Goal: Participate in discussion: Engage in conversation with other users on a specific topic

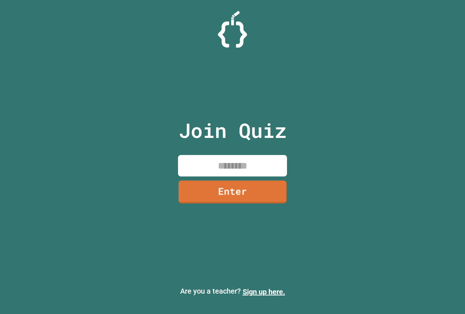
click at [225, 164] on input at bounding box center [232, 165] width 109 height 21
type input "********"
click at [218, 186] on link "Enter" at bounding box center [232, 191] width 102 height 24
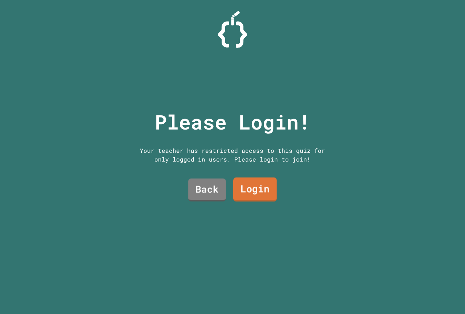
click at [238, 188] on link "Login" at bounding box center [255, 189] width 44 height 24
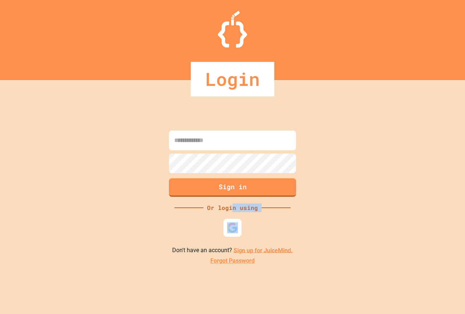
drag, startPoint x: 233, startPoint y: 211, endPoint x: 233, endPoint y: 218, distance: 6.2
click at [233, 215] on div "Sign in Or login using Don't have an account? Sign up for JuiceMind. Forgot Pas…" at bounding box center [232, 197] width 465 height 234
click at [234, 225] on img at bounding box center [233, 227] width 12 height 12
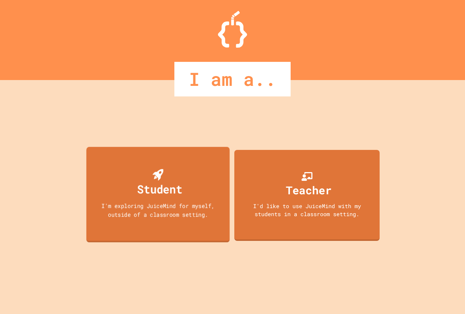
click at [188, 197] on div "Student I'm exploring JuiceMind for myself, outside of a classroom setting." at bounding box center [158, 194] width 144 height 96
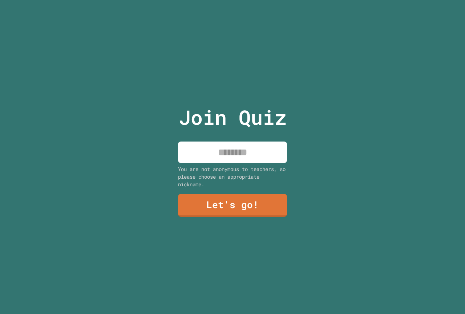
drag, startPoint x: 211, startPoint y: 150, endPoint x: 207, endPoint y: 154, distance: 5.4
click at [210, 150] on input at bounding box center [232, 151] width 109 height 21
type input "**********"
drag, startPoint x: 232, startPoint y: 192, endPoint x: 232, endPoint y: 213, distance: 21.1
click at [232, 199] on div "**********" at bounding box center [232, 157] width 122 height 314
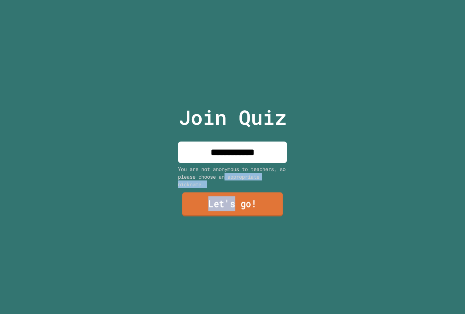
click at [229, 208] on link "Let's go!" at bounding box center [232, 204] width 101 height 24
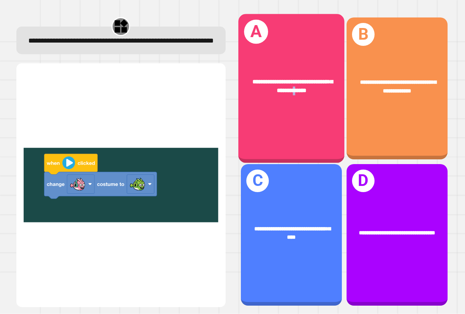
click at [294, 121] on div "**********" at bounding box center [291, 88] width 106 height 149
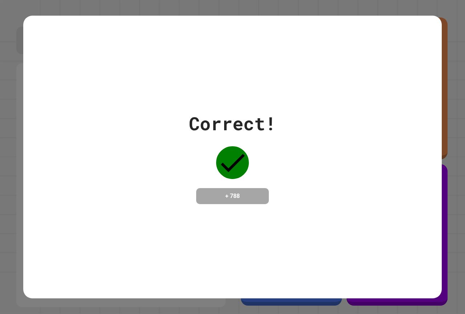
click at [284, 186] on div "Correct! + 788" at bounding box center [232, 157] width 419 height 94
click at [259, 215] on div "Correct! + 788" at bounding box center [232, 157] width 419 height 282
click at [239, 178] on div "Correct! + 788" at bounding box center [232, 157] width 87 height 94
click at [223, 161] on icon at bounding box center [233, 163] width 24 height 18
click at [247, 163] on div "Correct! + 788" at bounding box center [232, 157] width 87 height 94
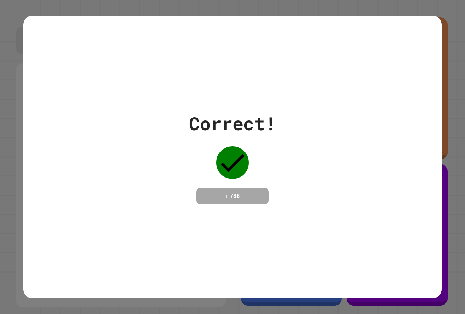
click at [248, 163] on div "Correct! + 788" at bounding box center [232, 157] width 87 height 94
drag, startPoint x: 244, startPoint y: 163, endPoint x: 215, endPoint y: 180, distance: 33.8
click at [239, 163] on icon at bounding box center [232, 162] width 33 height 33
click at [236, 188] on div "+ 788" at bounding box center [232, 196] width 73 height 16
click at [237, 188] on div "+ 788" at bounding box center [232, 196] width 73 height 16
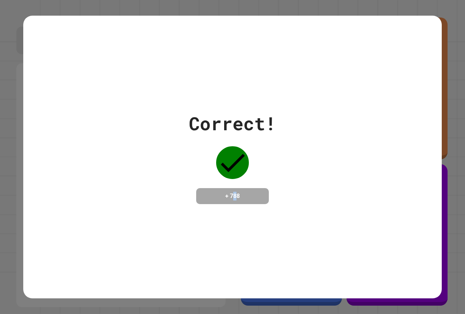
click at [226, 191] on h4 "+ 788" at bounding box center [232, 195] width 58 height 9
click at [225, 191] on h4 "+ 788" at bounding box center [232, 195] width 58 height 9
click at [124, 276] on div "Correct! + 788" at bounding box center [232, 157] width 419 height 282
click at [124, 279] on div "Correct! + 788" at bounding box center [232, 157] width 419 height 282
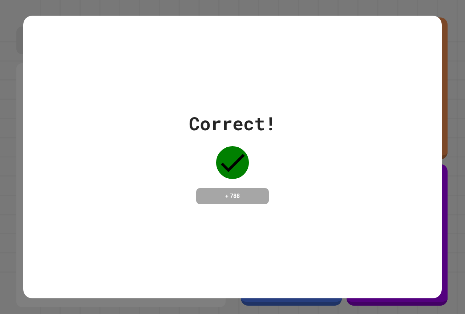
click at [261, 242] on div "Correct! + 788" at bounding box center [232, 157] width 419 height 282
click at [238, 203] on div "Correct! + 788" at bounding box center [232, 157] width 419 height 282
click at [238, 203] on div "+ 788" at bounding box center [232, 196] width 73 height 16
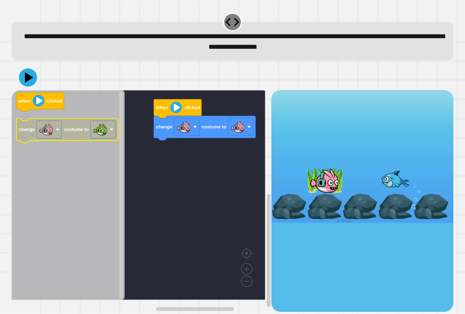
click at [77, 145] on icon "when clicked change costume to" at bounding box center [68, 194] width 113 height 209
click at [104, 144] on icon "when clicked change costume to" at bounding box center [68, 194] width 113 height 209
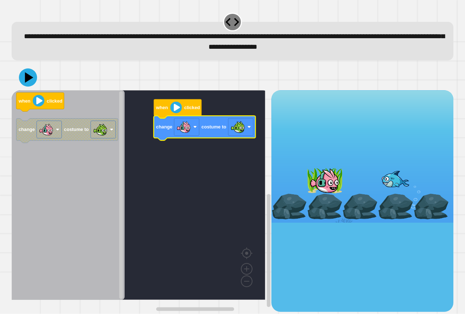
click at [79, 184] on icon "Blockly Workspace" at bounding box center [68, 194] width 113 height 209
click at [321, 176] on div at bounding box center [325, 180] width 36 height 26
click at [320, 177] on div at bounding box center [325, 180] width 36 height 26
click at [95, 149] on icon "when clicked change costume to" at bounding box center [68, 194] width 113 height 209
click at [57, 188] on icon "when clicked change costume to" at bounding box center [68, 194] width 113 height 209
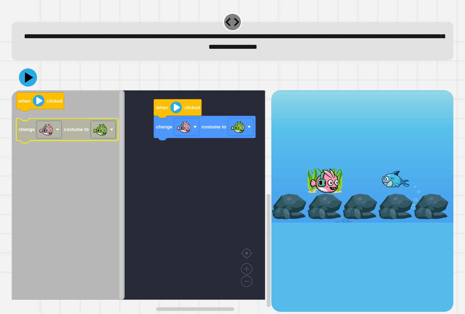
click at [37, 127] on rect "Blockly Workspace" at bounding box center [49, 129] width 25 height 17
click at [26, 84] on icon at bounding box center [28, 78] width 20 height 20
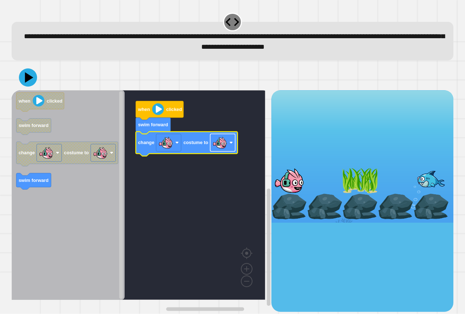
click at [228, 148] on rect "Blockly Workspace" at bounding box center [222, 142] width 25 height 17
click at [19, 76] on div at bounding box center [233, 77] width 442 height 25
click at [27, 76] on icon at bounding box center [29, 77] width 10 height 13
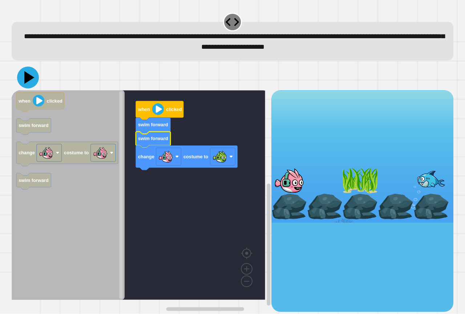
click at [25, 80] on icon at bounding box center [28, 77] width 22 height 22
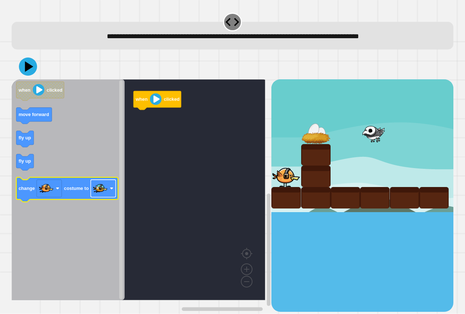
click at [91, 197] on rect "Blockly Workspace" at bounding box center [103, 187] width 25 height 17
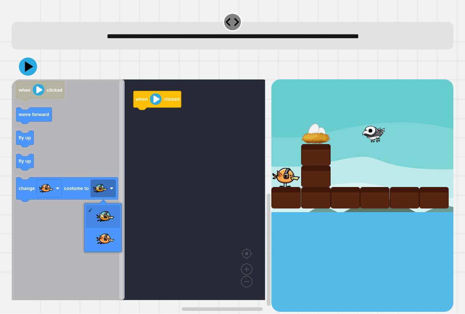
click at [23, 214] on icon "Blockly Workspace" at bounding box center [68, 189] width 113 height 221
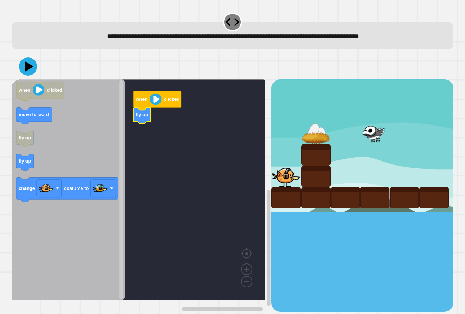
click at [155, 88] on rect "Blockly Workspace" at bounding box center [139, 189] width 254 height 221
click at [155, 98] on image "Blockly Workspace" at bounding box center [156, 99] width 12 height 12
click at [29, 77] on div at bounding box center [233, 66] width 442 height 25
click at [30, 66] on icon at bounding box center [29, 66] width 10 height 13
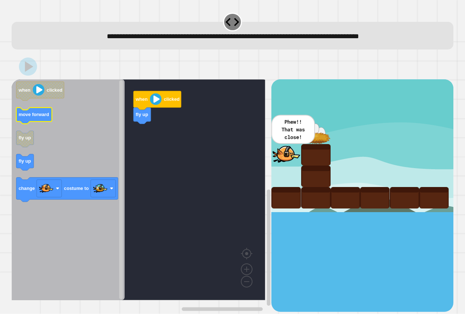
click at [36, 119] on icon "Blockly Workspace" at bounding box center [34, 116] width 36 height 16
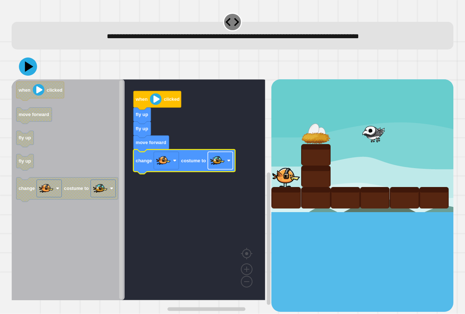
click at [222, 163] on image "Blockly Workspace" at bounding box center [217, 160] width 15 height 15
click at [38, 74] on div at bounding box center [233, 66] width 442 height 25
click at [31, 73] on icon at bounding box center [28, 67] width 22 height 22
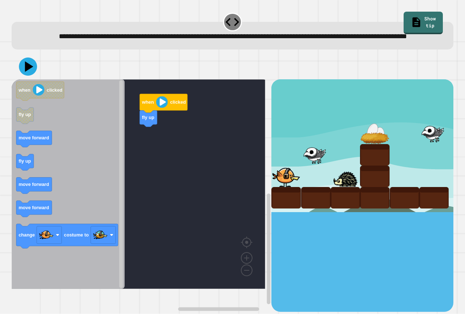
click at [89, 131] on icon "when clicked fly up move forward fly up move forward move forward change costum…" at bounding box center [68, 183] width 113 height 209
click at [55, 126] on icon "Blockly Workspace" at bounding box center [68, 183] width 113 height 209
click at [58, 130] on icon "when clicked fly up move forward fly up move forward move forward change costum…" at bounding box center [68, 183] width 113 height 209
click at [45, 178] on icon "when clicked fly up move forward fly up move forward move forward change costum…" at bounding box center [68, 183] width 113 height 209
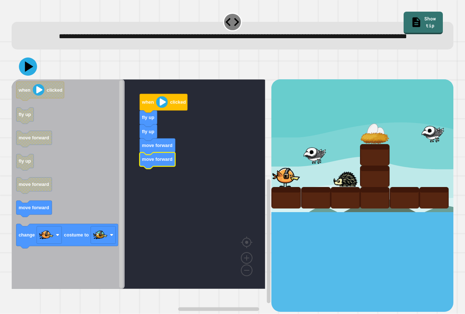
click at [102, 203] on div "when clicked fly up fly up move forward move forward when clicked fly up move f…" at bounding box center [142, 195] width 260 height 232
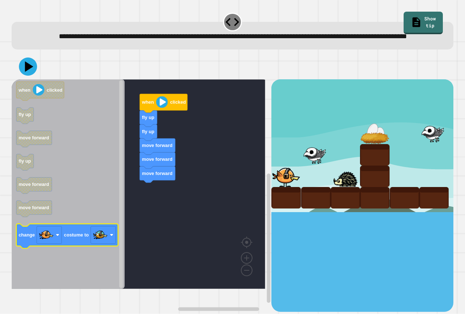
click at [82, 239] on icon "Blockly Workspace" at bounding box center [67, 236] width 102 height 24
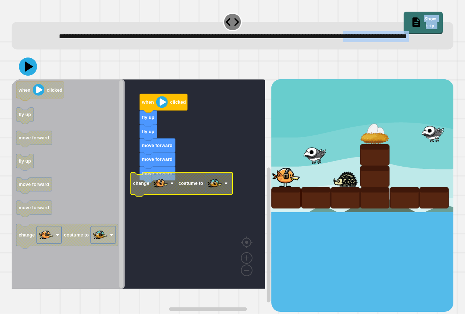
click at [25, 79] on div "**********" at bounding box center [232, 161] width 446 height 304
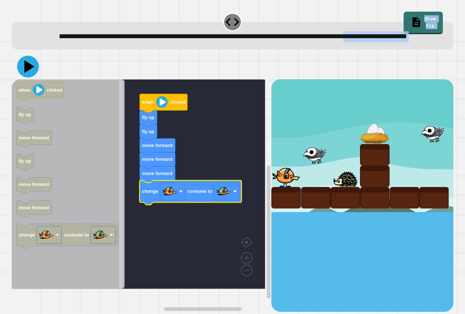
click at [25, 73] on icon at bounding box center [29, 66] width 10 height 13
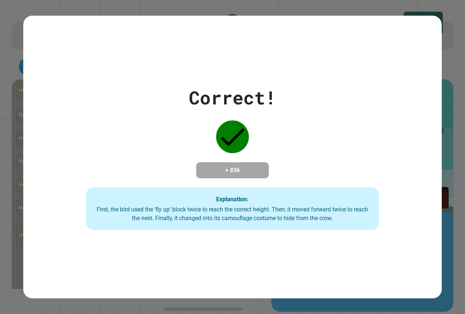
click at [128, 96] on div "Correct! + 836 Explanation: First, the bird used the 'fly up' block twice to re…" at bounding box center [232, 157] width 419 height 146
click at [130, 86] on div "Correct! + 836 Explanation: First, the bird used the 'fly up' block twice to re…" at bounding box center [232, 157] width 419 height 146
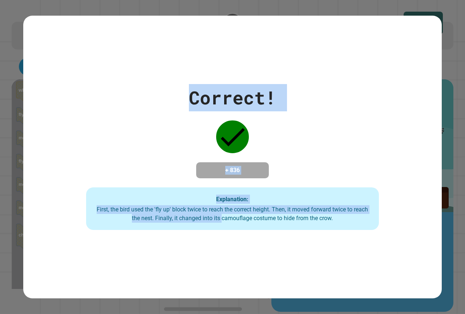
drag, startPoint x: 162, startPoint y: 100, endPoint x: 229, endPoint y: 219, distance: 136.7
click at [229, 219] on div "Correct! + 836 Explanation: First, the bird used the 'fly up' block twice to re…" at bounding box center [232, 157] width 419 height 146
click at [246, 200] on strong "Explanation:" at bounding box center [232, 198] width 32 height 7
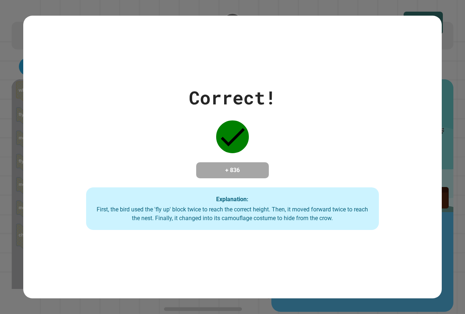
click at [281, 189] on div "Explanation: First, the bird used the 'fly up' block twice to reach the correct…" at bounding box center [232, 208] width 293 height 43
drag, startPoint x: 270, startPoint y: 190, endPoint x: 247, endPoint y: 185, distance: 23.7
click at [258, 190] on div "Explanation: First, the bird used the 'fly up' block twice to reach the correct…" at bounding box center [232, 208] width 293 height 43
click at [239, 181] on div "Correct! + 836 Explanation: First, the bird used the 'fly up' block twice to re…" at bounding box center [232, 157] width 419 height 146
drag, startPoint x: 236, startPoint y: 175, endPoint x: 191, endPoint y: 174, distance: 45.1
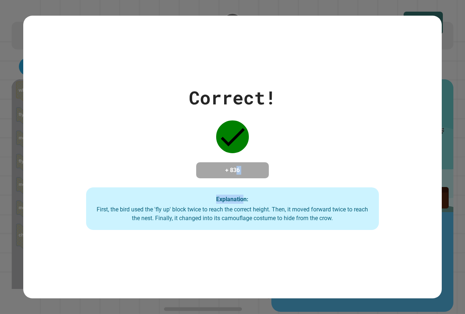
click at [235, 175] on div "+ 836" at bounding box center [232, 170] width 73 height 16
drag, startPoint x: 239, startPoint y: 128, endPoint x: 232, endPoint y: 127, distance: 6.9
click at [238, 127] on icon at bounding box center [232, 136] width 33 height 33
drag, startPoint x: 228, startPoint y: 128, endPoint x: 223, endPoint y: 137, distance: 10.6
click at [228, 130] on icon at bounding box center [232, 136] width 33 height 33
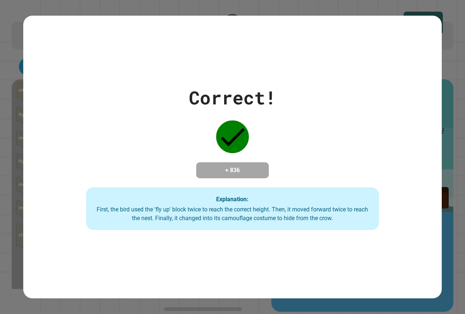
click at [341, 251] on div "Correct! + 836 Explanation: First, the bird used the 'fly up' block twice to re…" at bounding box center [232, 157] width 419 height 282
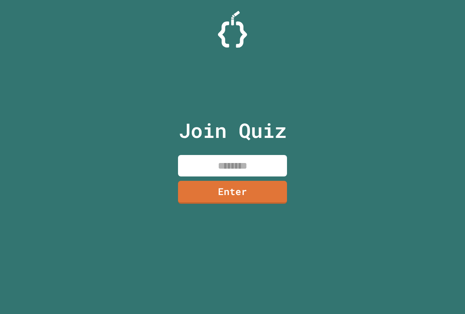
click at [246, 170] on input at bounding box center [232, 165] width 109 height 21
type input "********"
click at [233, 188] on link "Enter" at bounding box center [233, 191] width 108 height 24
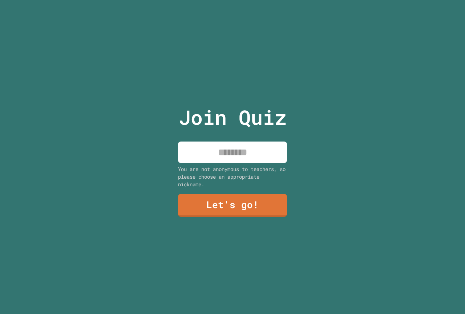
click at [229, 148] on input at bounding box center [232, 151] width 109 height 21
type input "**********"
click at [240, 211] on link "Let's go!" at bounding box center [233, 205] width 110 height 23
click at [233, 0] on div at bounding box center [233, 0] width 0 height 0
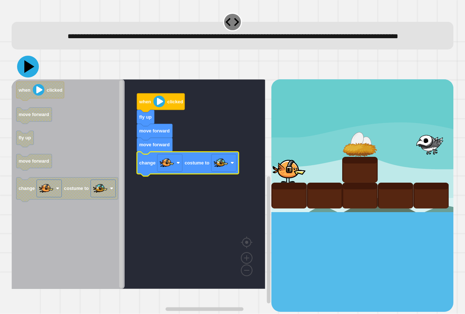
click at [25, 77] on icon at bounding box center [28, 67] width 22 height 22
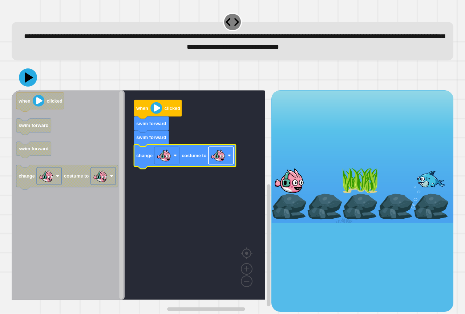
click at [221, 154] on image "Blockly Workspace" at bounding box center [218, 155] width 15 height 15
click at [25, 79] on icon at bounding box center [29, 77] width 10 height 12
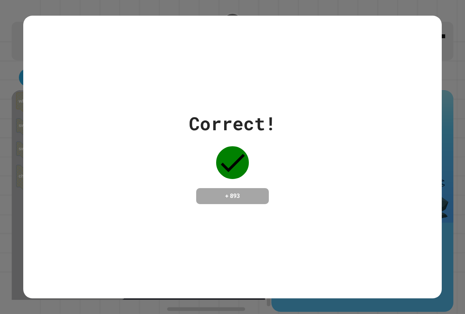
click at [70, 279] on div "Correct! + 893" at bounding box center [232, 157] width 419 height 282
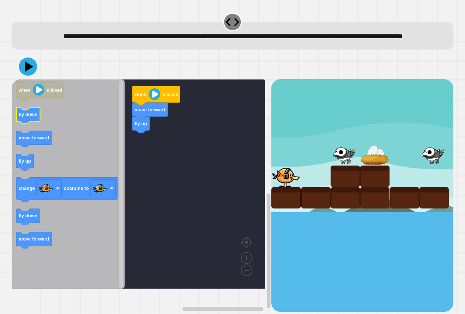
click at [25, 117] on text "fly down" at bounding box center [28, 114] width 19 height 5
click at [29, 225] on icon "Blockly Workspace" at bounding box center [28, 217] width 24 height 16
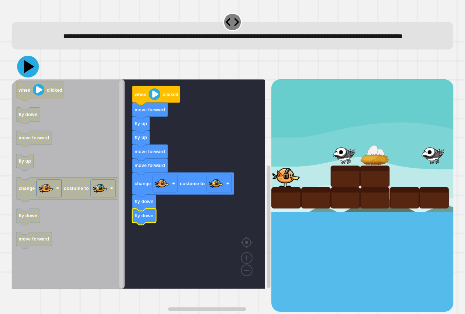
click at [28, 77] on button at bounding box center [28, 67] width 22 height 22
click at [22, 77] on icon at bounding box center [28, 67] width 22 height 22
click at [25, 73] on icon at bounding box center [29, 66] width 10 height 12
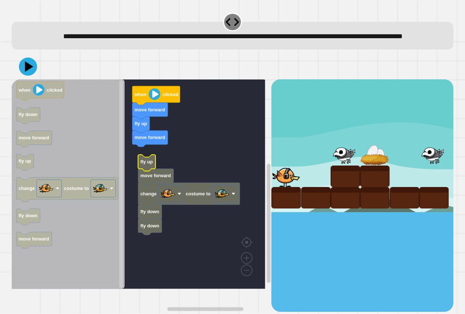
click at [155, 159] on rect "Blockly Workspace" at bounding box center [139, 183] width 254 height 209
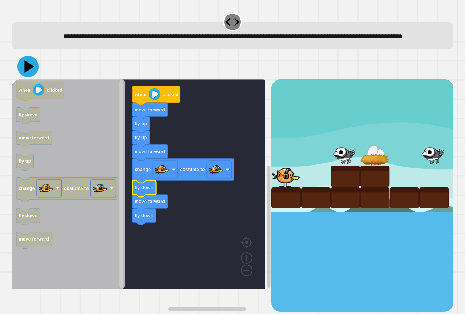
click at [25, 77] on icon at bounding box center [27, 66] width 21 height 21
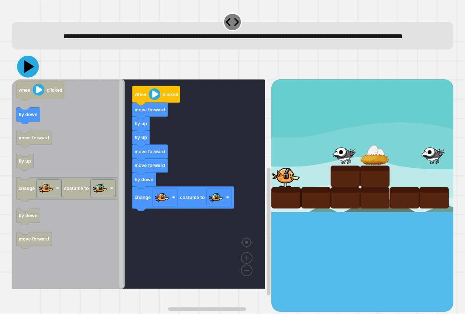
click at [31, 73] on icon at bounding box center [29, 66] width 10 height 13
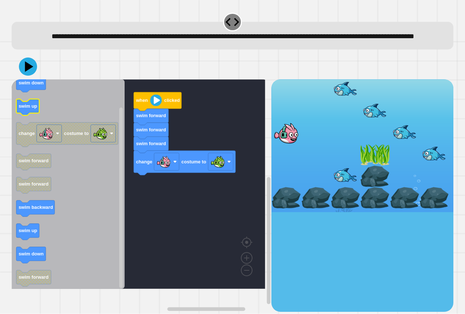
click at [28, 109] on text "swim up" at bounding box center [28, 106] width 19 height 5
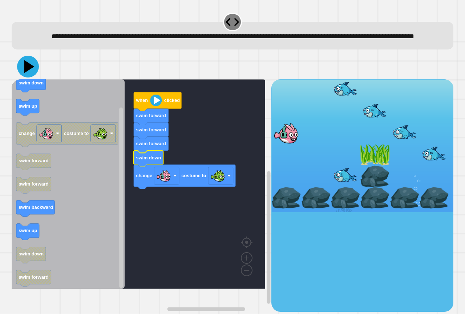
click at [25, 77] on icon at bounding box center [28, 67] width 22 height 22
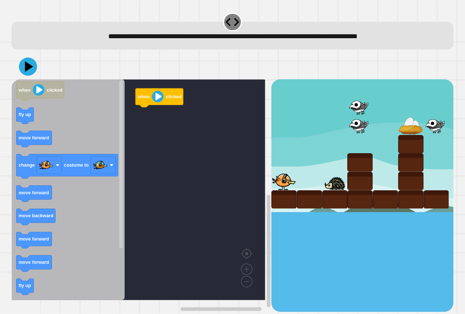
click at [17, 263] on g "when clicked fly up move forward change costume to move forward move backward m…" at bounding box center [67, 223] width 102 height 283
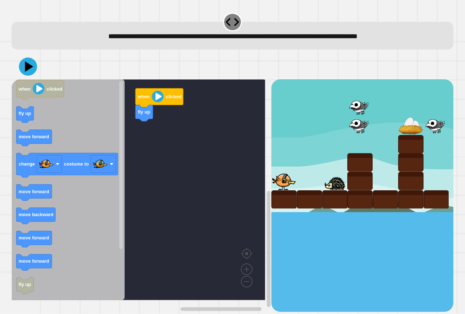
click at [122, 139] on div "when clicked fly up when clicked fly up move forward change costume to move for…" at bounding box center [142, 195] width 260 height 232
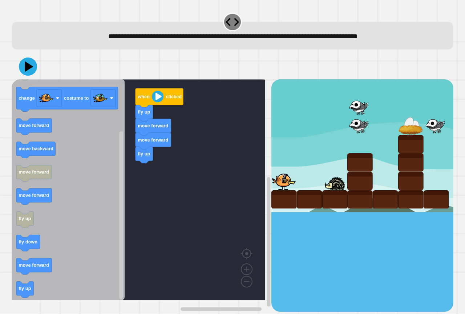
click at [127, 206] on div "when clicked fly up move forward move forward fly up when clicked fly up move f…" at bounding box center [142, 195] width 260 height 232
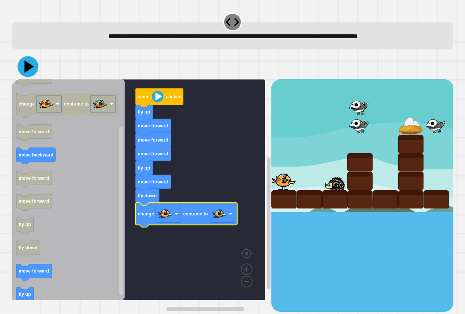
click at [32, 65] on icon at bounding box center [27, 66] width 21 height 21
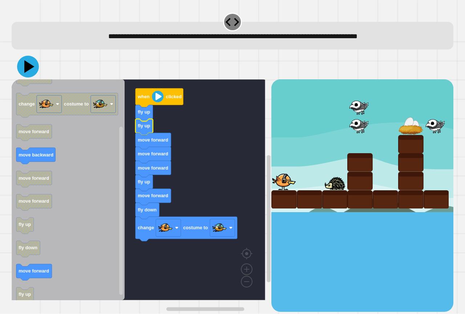
click at [21, 68] on icon at bounding box center [28, 67] width 22 height 22
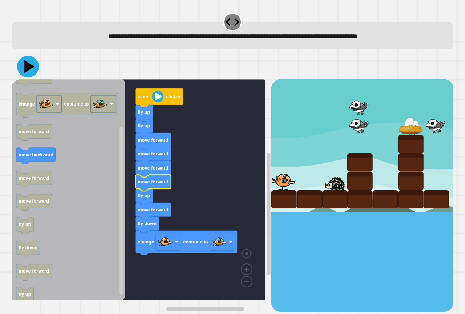
click at [24, 74] on icon at bounding box center [28, 67] width 22 height 22
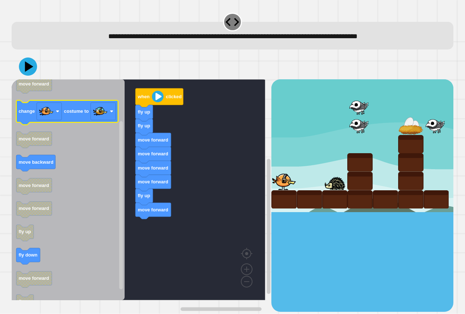
click at [75, 109] on icon "Blockly Workspace" at bounding box center [68, 189] width 113 height 221
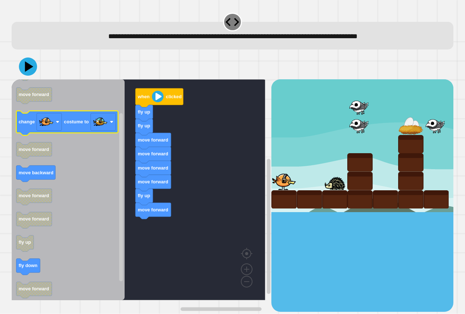
click at [84, 121] on icon "Blockly Workspace" at bounding box center [68, 189] width 113 height 221
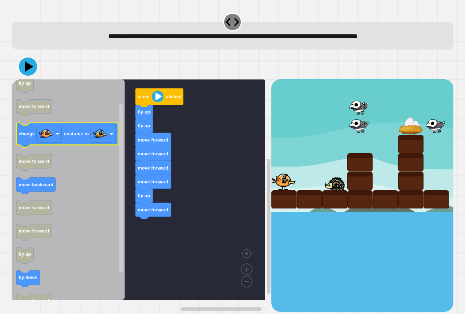
click at [84, 121] on icon "Blockly Workspace" at bounding box center [68, 189] width 113 height 221
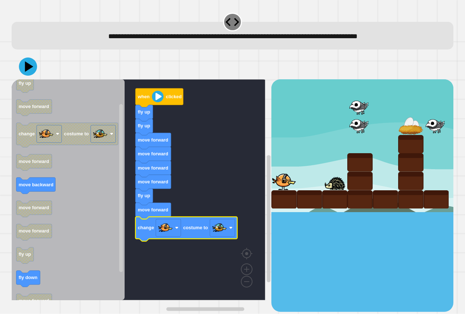
click at [25, 68] on icon at bounding box center [28, 66] width 18 height 18
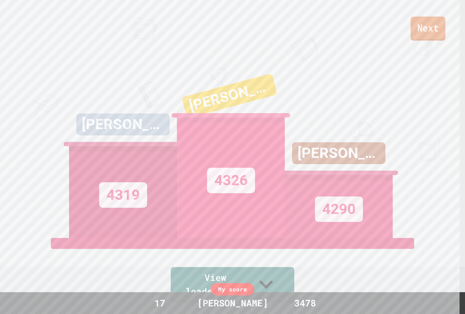
click at [413, 27] on link "Next" at bounding box center [428, 29] width 35 height 24
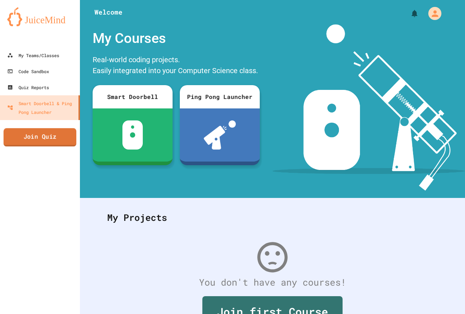
click at [68, 130] on link "Join Quiz" at bounding box center [40, 137] width 73 height 18
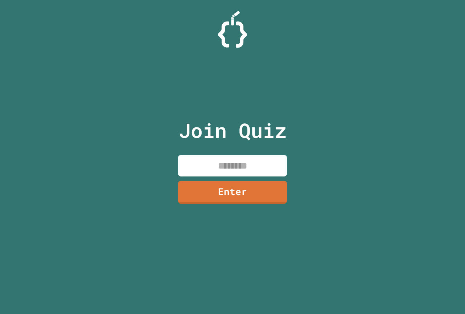
click at [212, 159] on input at bounding box center [232, 165] width 109 height 21
click at [205, 170] on input at bounding box center [232, 165] width 109 height 21
paste input "********"
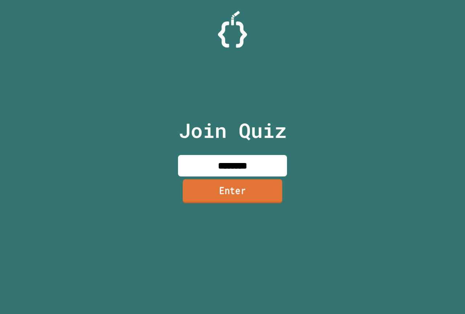
type input "********"
click at [236, 182] on link "Enter" at bounding box center [232, 191] width 106 height 24
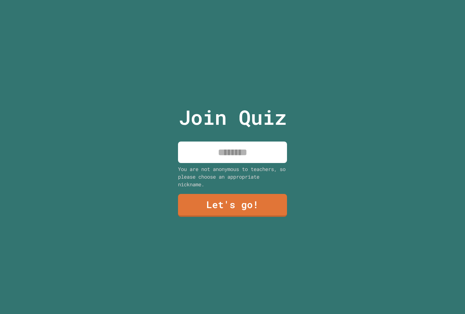
drag, startPoint x: 202, startPoint y: 137, endPoint x: 202, endPoint y: 142, distance: 5.1
click at [202, 141] on div "Join Quiz You are not anonymous to teachers, so please choose an appropriate ni…" at bounding box center [232, 157] width 122 height 314
click at [203, 144] on input at bounding box center [232, 151] width 109 height 21
type input "**********"
click at [240, 212] on link "Let's go!" at bounding box center [232, 205] width 109 height 24
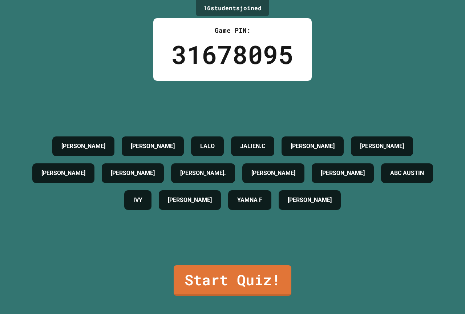
drag, startPoint x: 240, startPoint y: 203, endPoint x: 242, endPoint y: 240, distance: 37.5
click at [243, 238] on div "NELSON SOLACHE CARMELLO B LALO JALIEN.C GLENN ALBERTSON KINGSTON BAKER RAELYN B…" at bounding box center [232, 173] width 429 height 184
click at [237, 275] on link "Start Quiz!" at bounding box center [232, 279] width 118 height 32
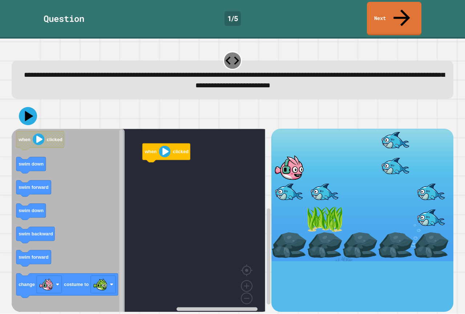
click at [28, 254] on text "swim forward" at bounding box center [34, 256] width 30 height 5
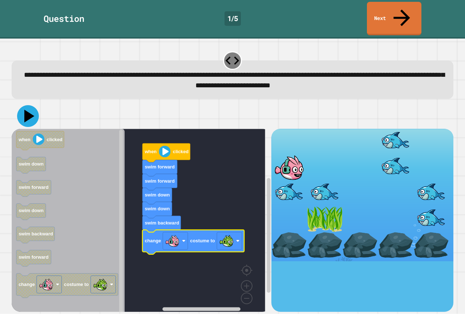
click at [27, 105] on icon at bounding box center [28, 116] width 22 height 22
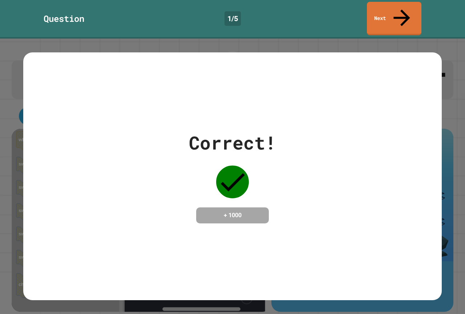
click at [192, 86] on div "Correct! + 1000" at bounding box center [232, 175] width 419 height 247
click at [378, 4] on link "Next" at bounding box center [394, 17] width 50 height 35
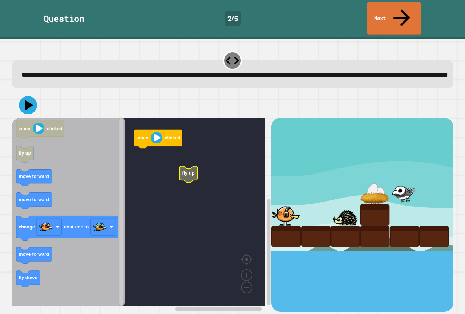
drag, startPoint x: 379, startPoint y: 188, endPoint x: 347, endPoint y: 185, distance: 32.1
click at [351, 186] on div at bounding box center [362, 184] width 182 height 132
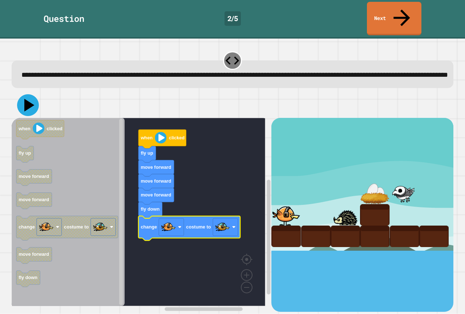
click at [30, 94] on icon at bounding box center [28, 105] width 22 height 22
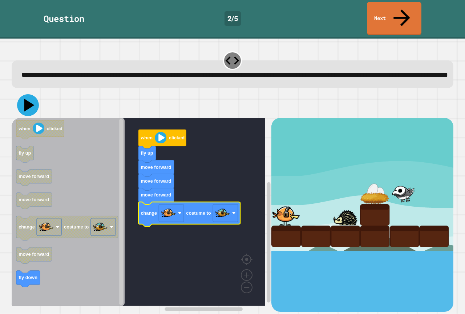
click at [33, 94] on icon at bounding box center [28, 105] width 22 height 22
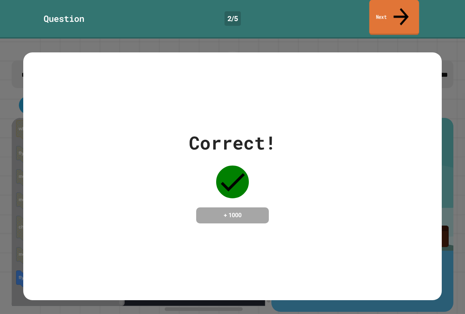
click at [384, 12] on link "Next" at bounding box center [394, 17] width 50 height 35
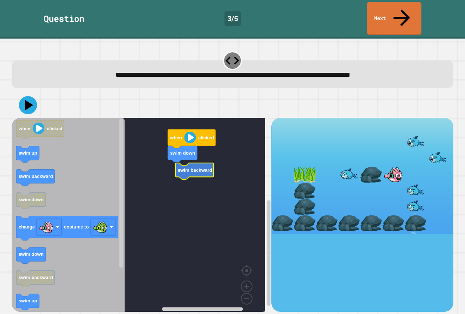
click at [192, 167] on text "swim backward" at bounding box center [195, 169] width 35 height 5
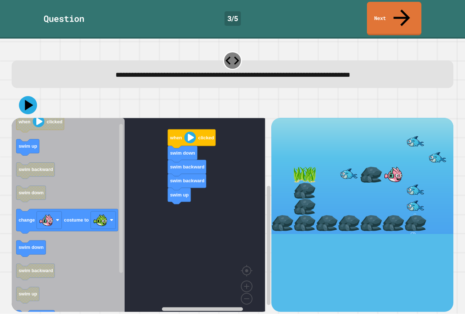
click at [33, 144] on text "swim up" at bounding box center [28, 146] width 19 height 5
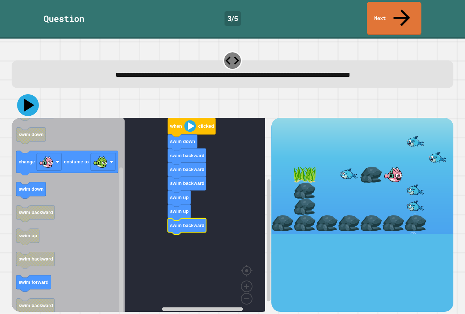
click at [33, 94] on icon at bounding box center [28, 105] width 22 height 22
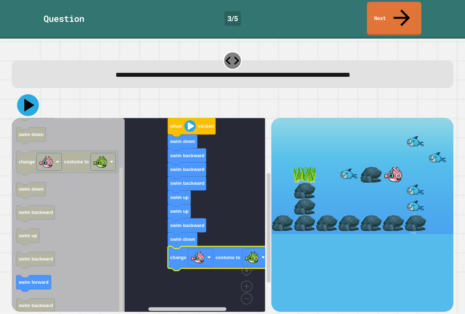
click at [29, 99] on icon at bounding box center [29, 105] width 10 height 13
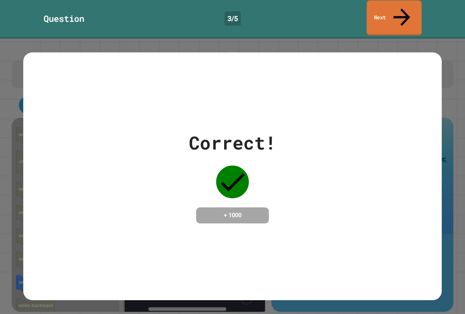
click at [384, 5] on link "Next" at bounding box center [394, 17] width 55 height 35
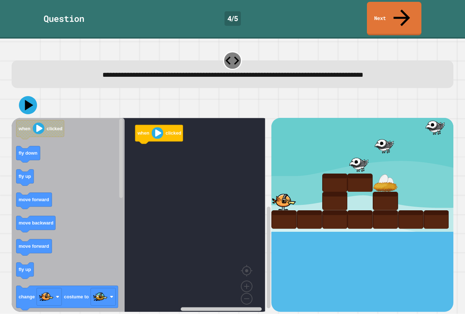
drag, startPoint x: 378, startPoint y: 131, endPoint x: 209, endPoint y: 198, distance: 182.5
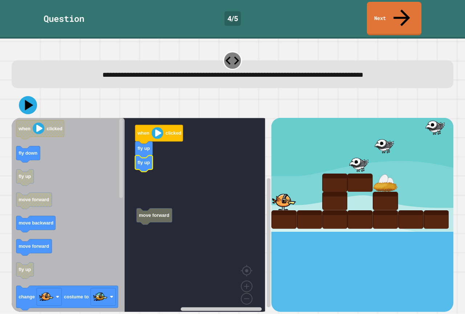
click at [149, 185] on rect "Blockly Workspace" at bounding box center [139, 217] width 254 height 199
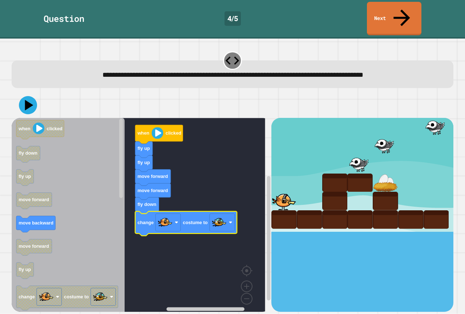
click at [26, 97] on div at bounding box center [233, 104] width 442 height 25
click at [27, 95] on icon at bounding box center [28, 105] width 22 height 22
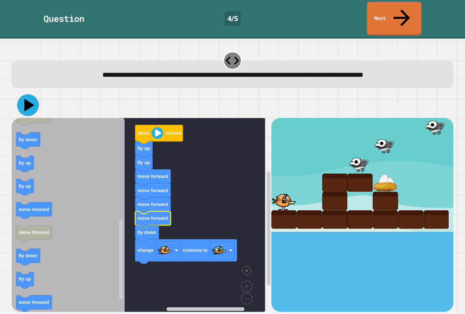
click at [27, 94] on icon at bounding box center [28, 105] width 22 height 22
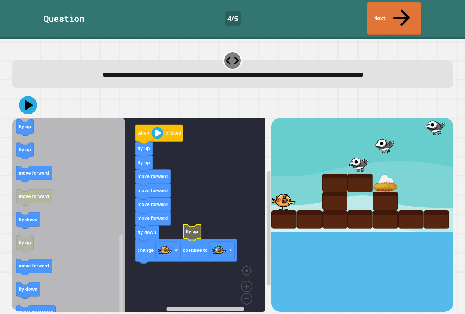
click at [134, 202] on rect "Blockly Workspace" at bounding box center [139, 217] width 254 height 199
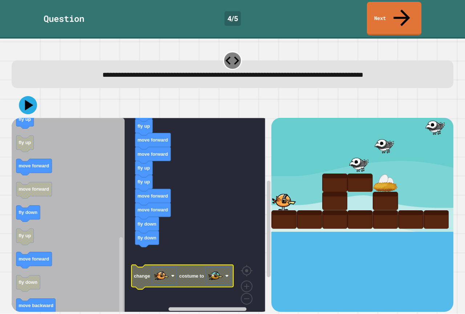
click at [48, 289] on icon "Blockly Workspace" at bounding box center [68, 217] width 113 height 199
click at [78, 207] on icon "Blockly Workspace" at bounding box center [68, 217] width 113 height 199
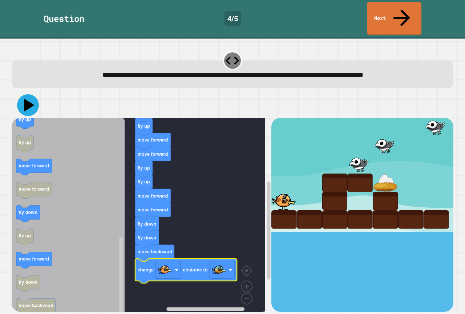
click at [25, 94] on icon at bounding box center [28, 105] width 22 height 22
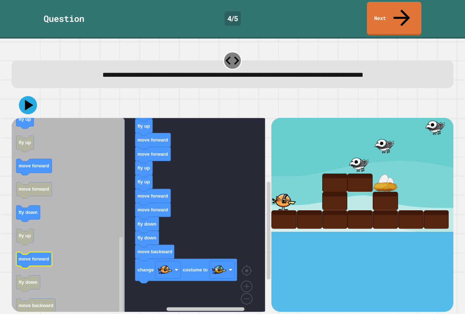
click at [57, 236] on icon "Blockly Workspace" at bounding box center [68, 217] width 113 height 199
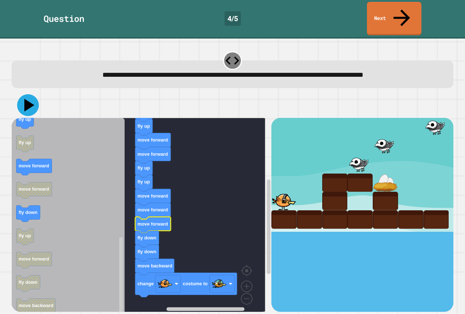
click at [28, 94] on icon at bounding box center [28, 105] width 22 height 22
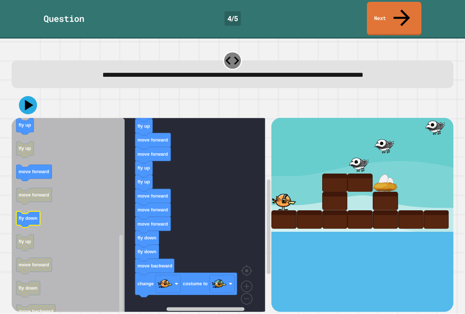
click at [44, 206] on icon "Blockly Workspace" at bounding box center [68, 217] width 113 height 199
click at [21, 96] on icon at bounding box center [28, 105] width 19 height 19
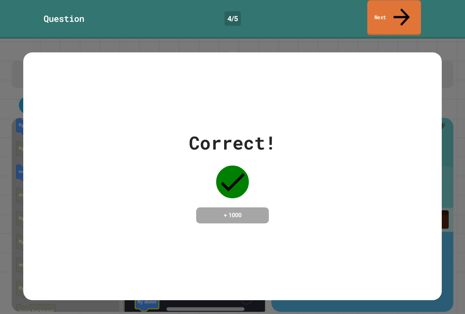
click at [389, 7] on link "Next" at bounding box center [394, 17] width 54 height 35
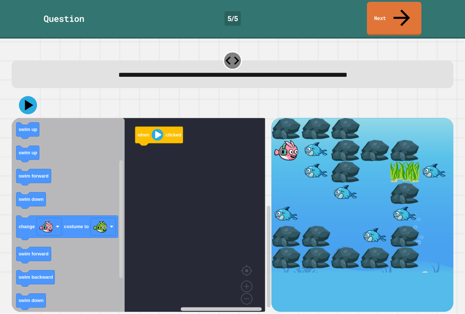
click at [102, 191] on icon "when clicked swim forward swim backward swim up swim up swim forward swim down …" at bounding box center [68, 217] width 113 height 199
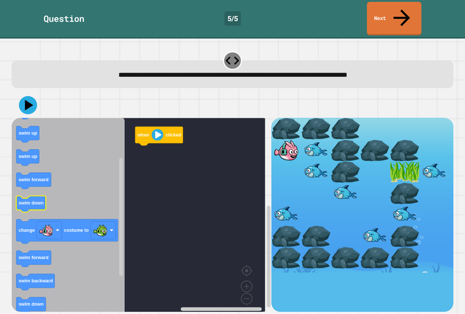
drag, startPoint x: 10, startPoint y: 193, endPoint x: 39, endPoint y: 189, distance: 29.7
click at [39, 189] on div "when clicked when clicked swim forward swim backward swim up swim up swim forwa…" at bounding box center [232, 201] width 446 height 223
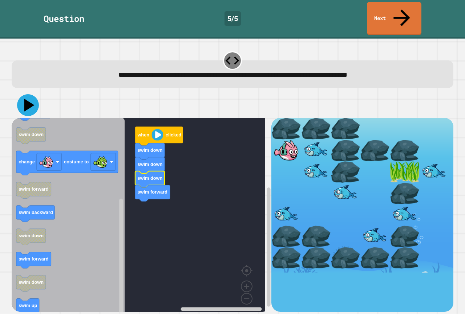
click at [30, 94] on icon at bounding box center [28, 105] width 22 height 22
click at [28, 99] on icon at bounding box center [29, 105] width 10 height 13
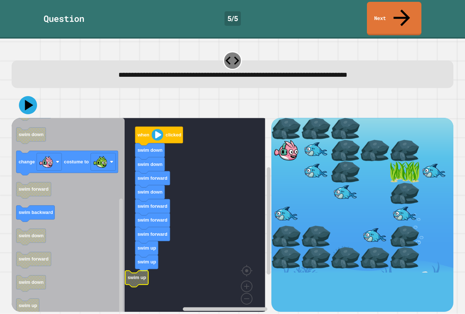
click at [134, 255] on rect "Blockly Workspace" at bounding box center [139, 217] width 254 height 199
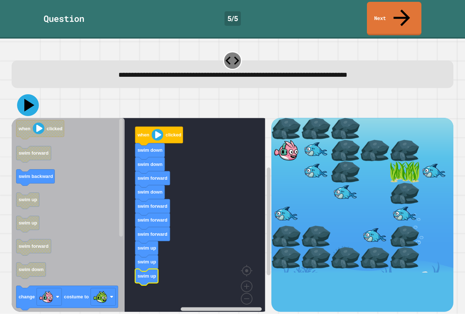
click at [29, 94] on icon at bounding box center [28, 105] width 22 height 22
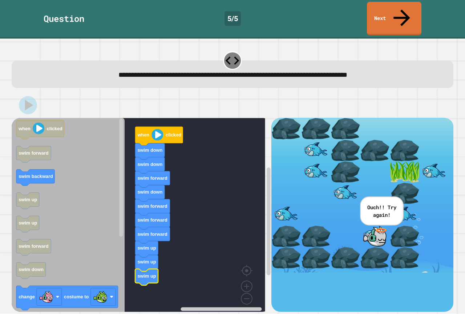
click at [178, 250] on rect "Blockly Workspace" at bounding box center [139, 217] width 254 height 199
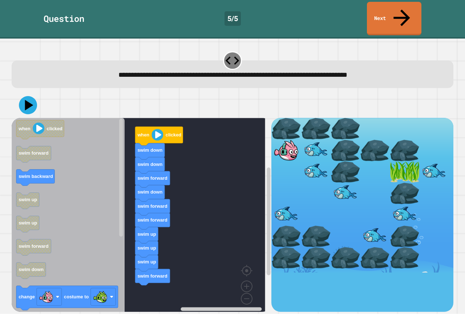
click at [34, 177] on g "when clicked swim forward swim backward swim up swim up swim forward swim down …" at bounding box center [67, 284] width 102 height 329
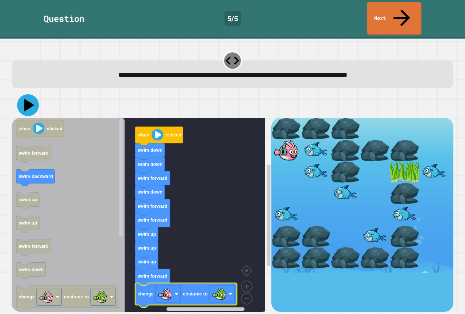
click at [29, 99] on icon at bounding box center [29, 105] width 10 height 13
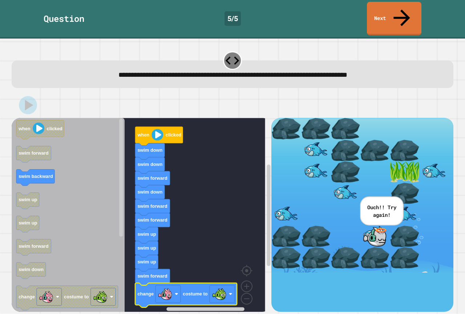
click at [164, 217] on rect "Blockly Workspace" at bounding box center [139, 217] width 254 height 199
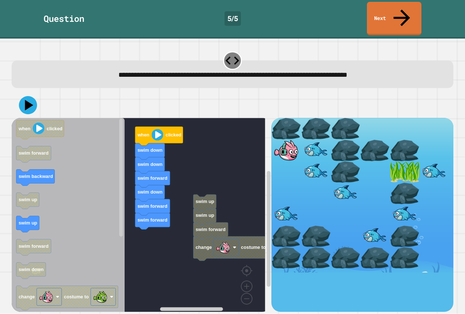
click at [60, 219] on icon "Blockly Workspace" at bounding box center [68, 217] width 113 height 199
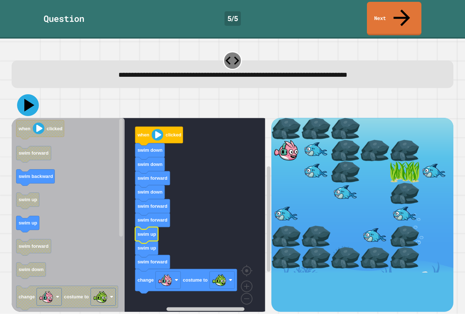
click at [23, 94] on button at bounding box center [28, 105] width 22 height 22
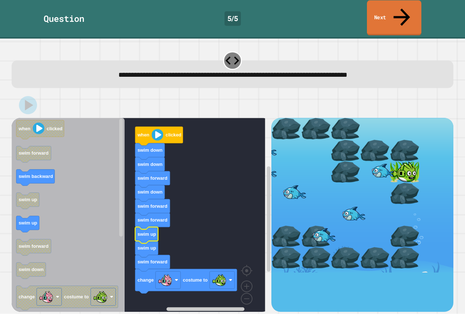
click at [410, 11] on link "Next" at bounding box center [394, 17] width 54 height 35
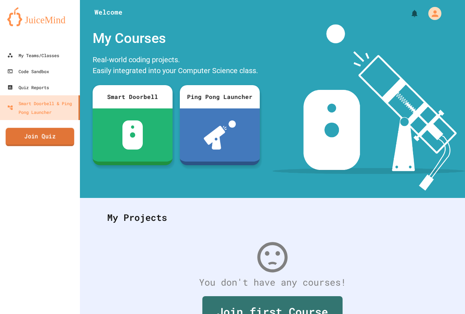
click at [22, 128] on link "Join Quiz" at bounding box center [40, 137] width 69 height 18
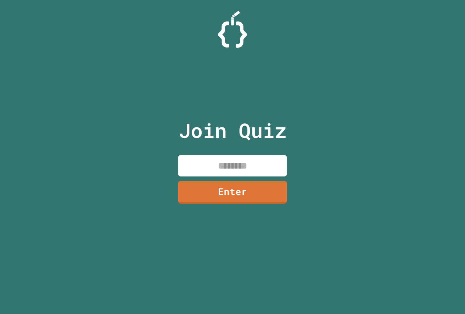
drag, startPoint x: 187, startPoint y: 169, endPoint x: 194, endPoint y: 163, distance: 9.4
click at [190, 166] on input at bounding box center [232, 165] width 109 height 21
paste input
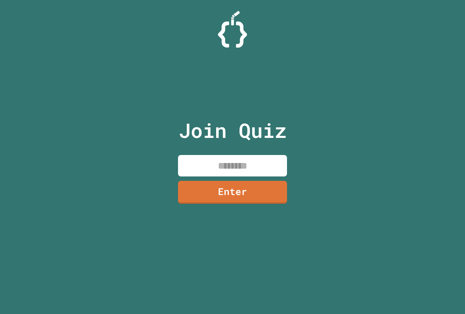
paste input "********"
type input "********"
click at [221, 193] on link "Enter" at bounding box center [233, 191] width 106 height 24
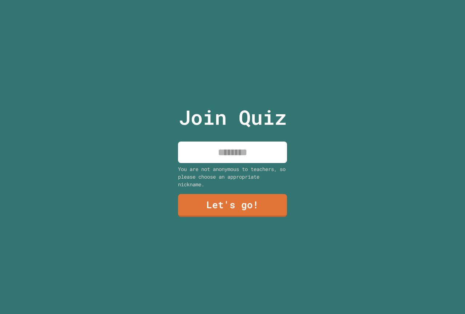
click at [234, 165] on div "You are not anonymous to teachers, so please choose an appropriate nickname." at bounding box center [232, 176] width 109 height 23
click at [234, 147] on input at bounding box center [232, 151] width 109 height 21
type input "**********"
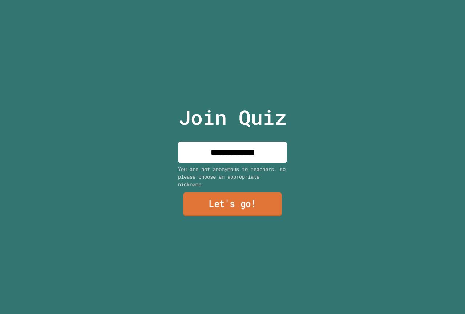
click at [231, 195] on link "Let's go!" at bounding box center [232, 204] width 99 height 24
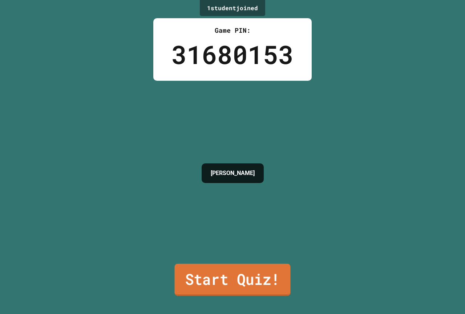
click at [223, 268] on link "Start Quiz!" at bounding box center [233, 279] width 116 height 32
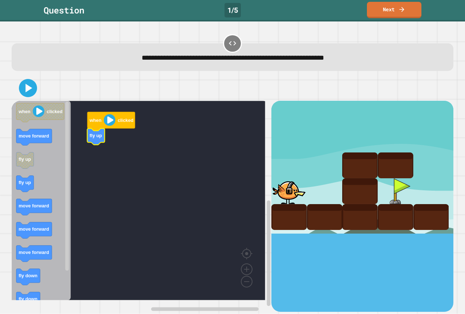
click at [102, 143] on rect "Blockly Workspace" at bounding box center [139, 200] width 254 height 199
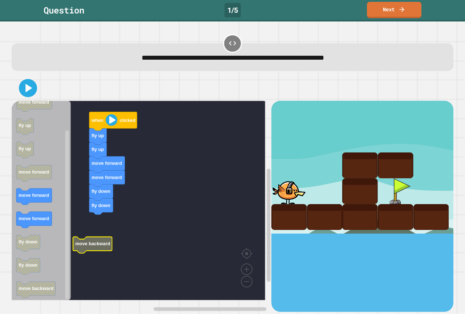
click at [101, 215] on rect "Blockly Workspace" at bounding box center [139, 200] width 254 height 199
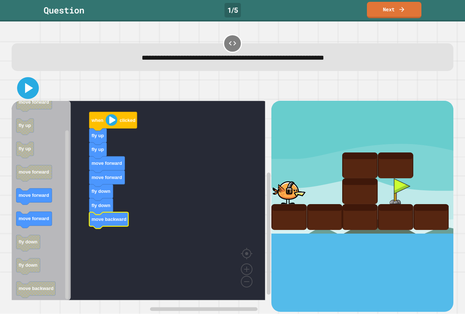
click at [33, 87] on icon at bounding box center [27, 87] width 17 height 17
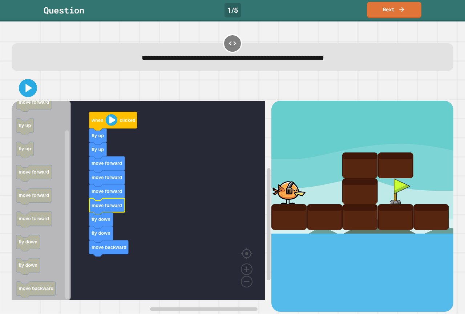
click at [22, 71] on div "**********" at bounding box center [232, 52] width 446 height 43
click at [23, 82] on div at bounding box center [233, 87] width 442 height 25
click at [23, 82] on icon at bounding box center [27, 87] width 17 height 17
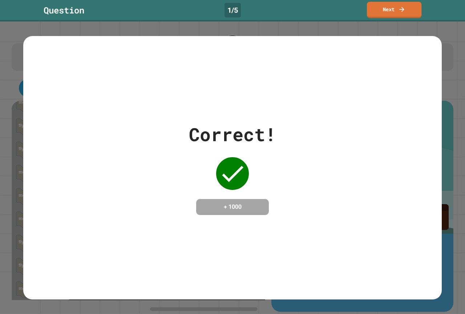
click at [385, 13] on link "Next" at bounding box center [394, 10] width 54 height 16
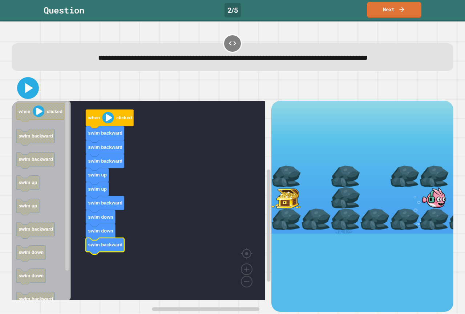
click at [28, 84] on icon at bounding box center [27, 87] width 17 height 17
click at [109, 172] on rect "Blockly Workspace" at bounding box center [139, 200] width 254 height 199
click at [26, 82] on icon at bounding box center [27, 87] width 17 height 17
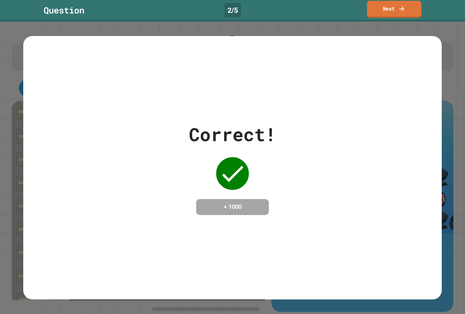
click at [409, 4] on link "Next" at bounding box center [394, 9] width 54 height 17
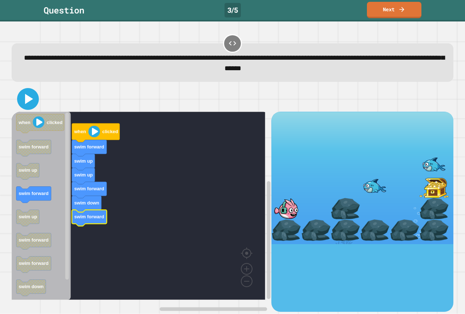
click at [32, 96] on icon at bounding box center [27, 98] width 17 height 17
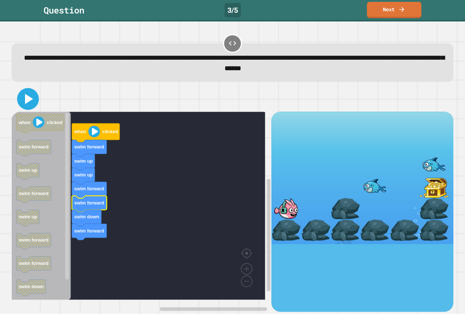
click at [33, 103] on icon at bounding box center [27, 98] width 17 height 17
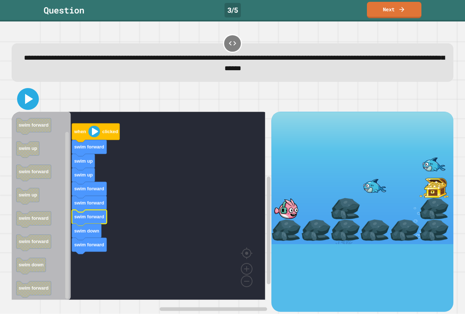
click at [28, 106] on icon at bounding box center [27, 98] width 17 height 17
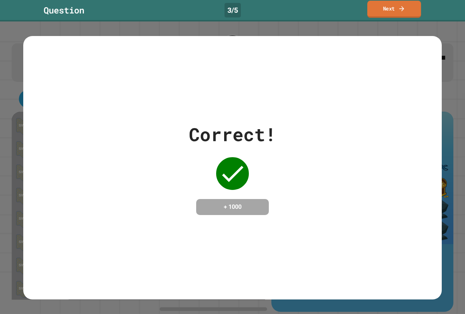
click at [400, 10] on icon at bounding box center [401, 9] width 7 height 8
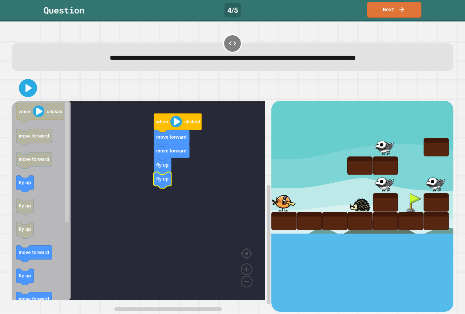
drag, startPoint x: 5, startPoint y: 178, endPoint x: 17, endPoint y: 183, distance: 12.1
click at [17, 183] on div "**********" at bounding box center [232, 167] width 465 height 292
click at [28, 271] on g "fly up" at bounding box center [24, 276] width 17 height 16
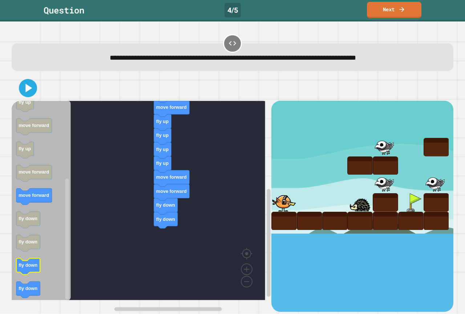
click at [33, 267] on icon "when clicked move forward move forward fly up fly up fly up move forward fly up…" at bounding box center [41, 200] width 59 height 199
drag, startPoint x: 21, startPoint y: 86, endPoint x: 27, endPoint y: 84, distance: 5.7
click at [27, 84] on icon at bounding box center [27, 87] width 17 height 17
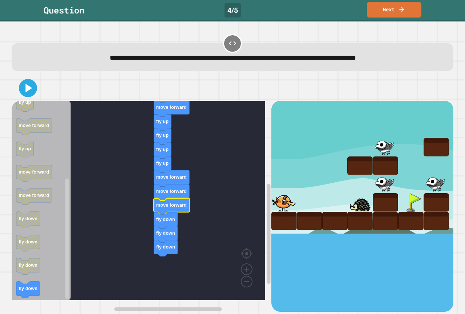
click at [15, 87] on div at bounding box center [233, 87] width 442 height 25
click at [18, 86] on div at bounding box center [233, 87] width 442 height 25
click at [25, 88] on icon at bounding box center [27, 87] width 17 height 17
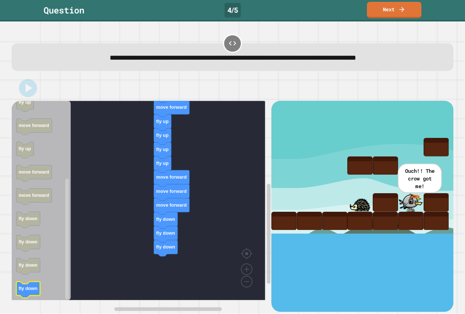
click at [48, 286] on icon "Blockly Workspace" at bounding box center [41, 200] width 59 height 199
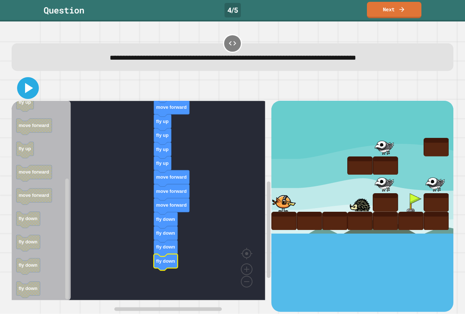
drag, startPoint x: 27, startPoint y: 93, endPoint x: 22, endPoint y: 104, distance: 11.4
click at [27, 94] on icon at bounding box center [27, 87] width 17 height 17
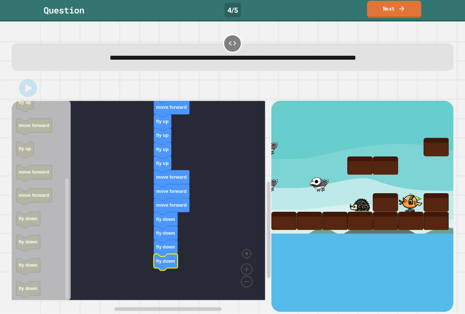
click at [393, 4] on link "Next" at bounding box center [394, 9] width 54 height 17
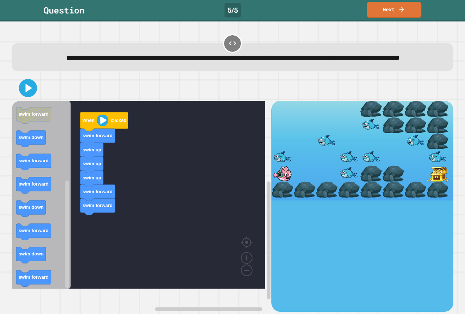
click at [45, 230] on icon "Blockly Workspace" at bounding box center [41, 195] width 59 height 188
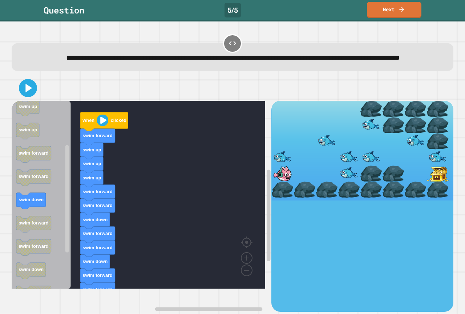
click at [83, 210] on div "when clicked swim forward swim up swim up swim up swim forward swim forward swi…" at bounding box center [142, 206] width 260 height 210
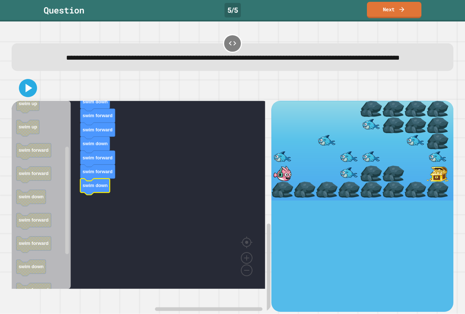
click at [26, 91] on div at bounding box center [233, 87] width 442 height 25
click at [25, 92] on icon at bounding box center [27, 87] width 17 height 17
click at [37, 99] on div at bounding box center [233, 87] width 442 height 25
click at [29, 93] on icon at bounding box center [29, 88] width 8 height 10
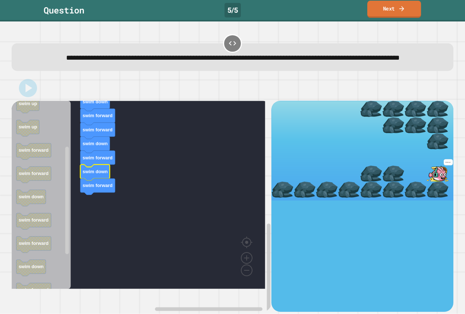
click at [370, 7] on link "Next" at bounding box center [394, 9] width 54 height 17
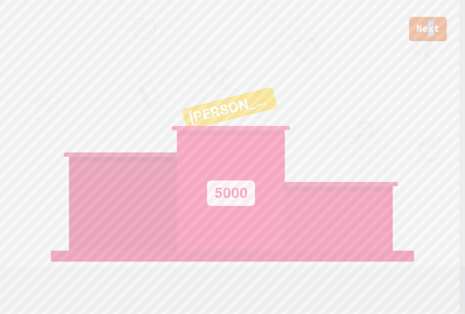
click at [429, 25] on link "Next" at bounding box center [428, 29] width 38 height 24
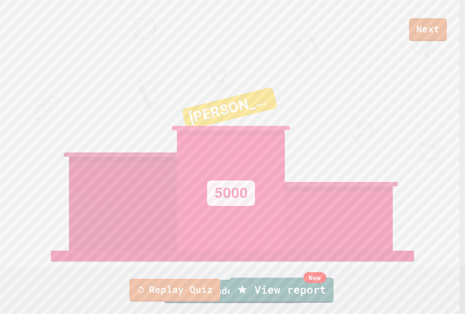
drag, startPoint x: 402, startPoint y: 12, endPoint x: 411, endPoint y: 13, distance: 8.4
drag, startPoint x: 411, startPoint y: 13, endPoint x: 415, endPoint y: 14, distance: 4.7
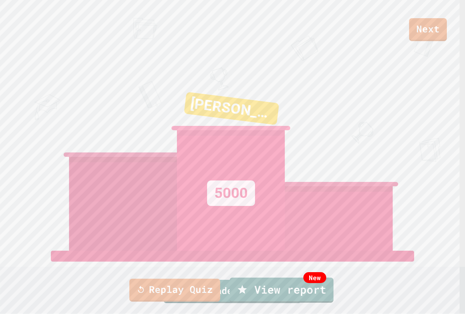
drag, startPoint x: 415, startPoint y: 14, endPoint x: 431, endPoint y: 20, distance: 17.0
